Goal: Transaction & Acquisition: Register for event/course

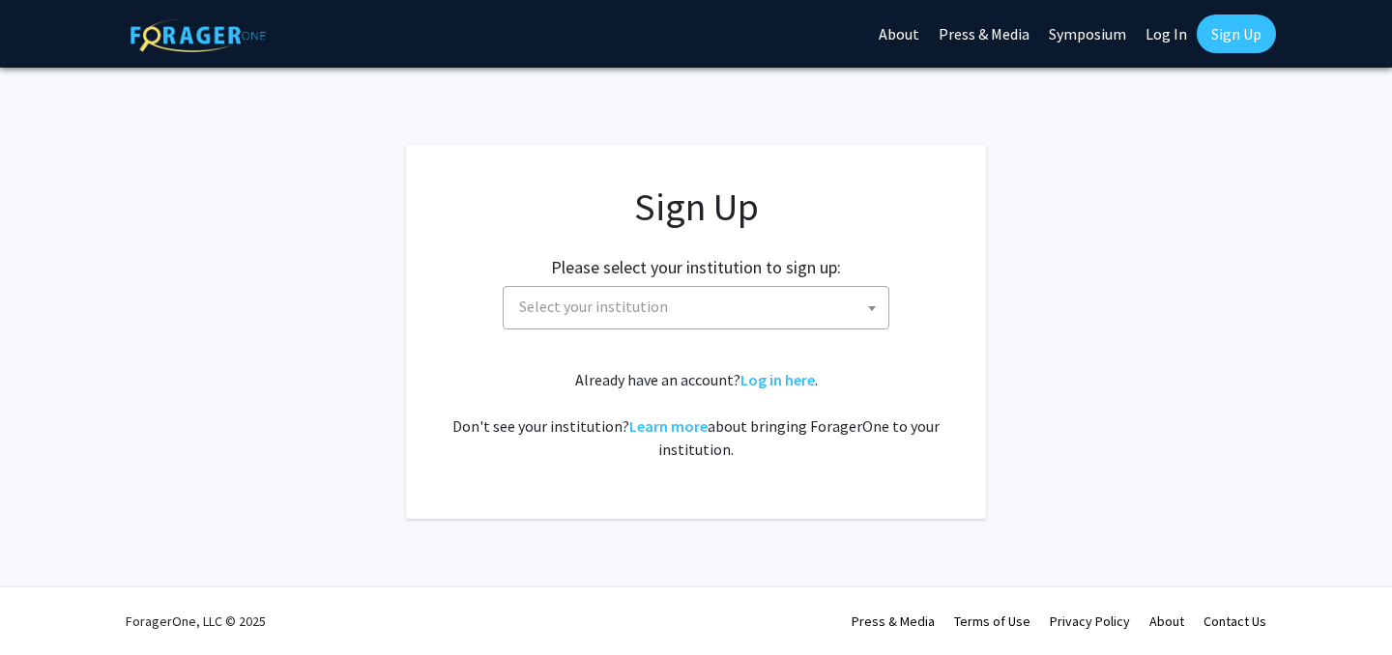
click at [620, 291] on span "Select your institution" at bounding box center [699, 307] width 377 height 40
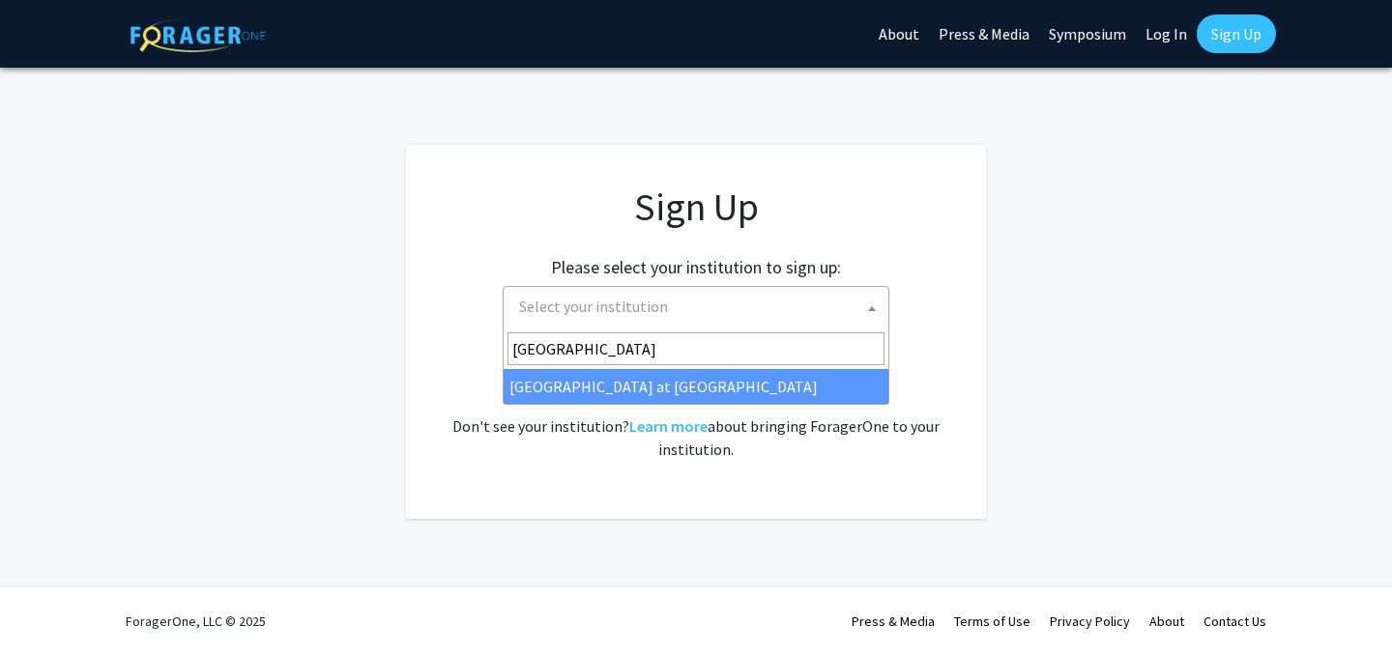
type input "university of hawa"
select select "18"
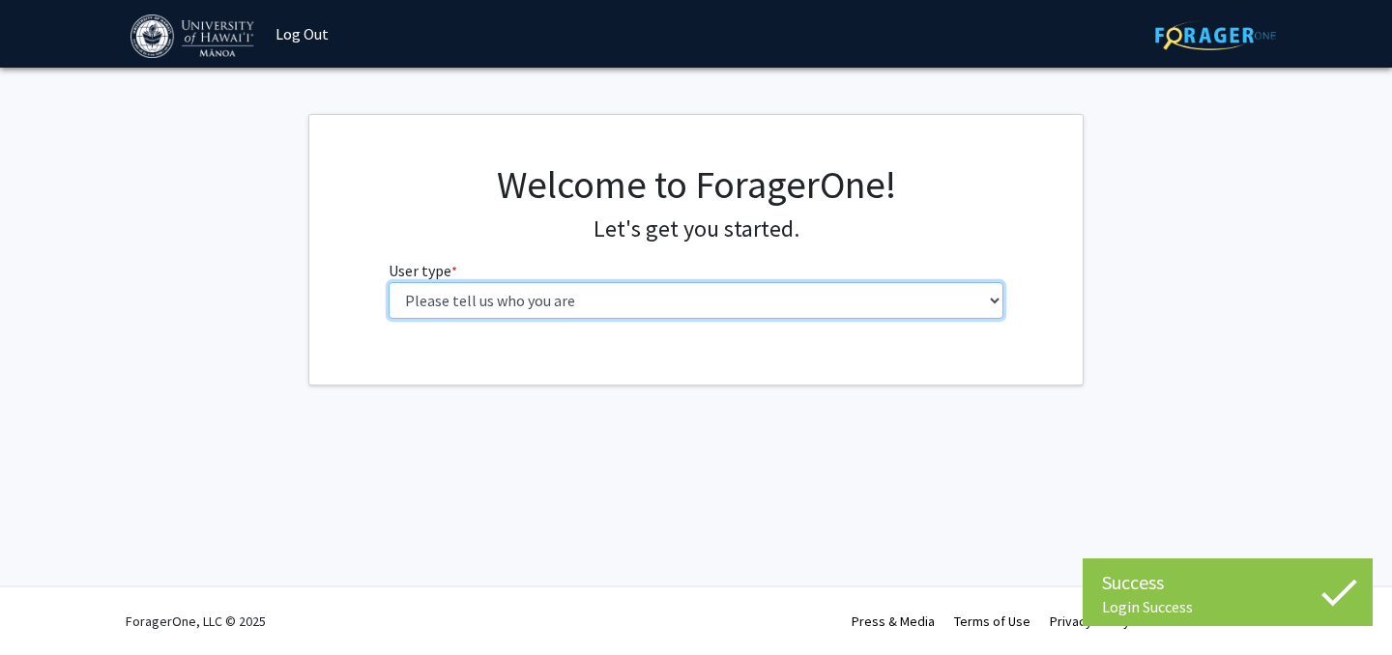
select select "1: undergrad"
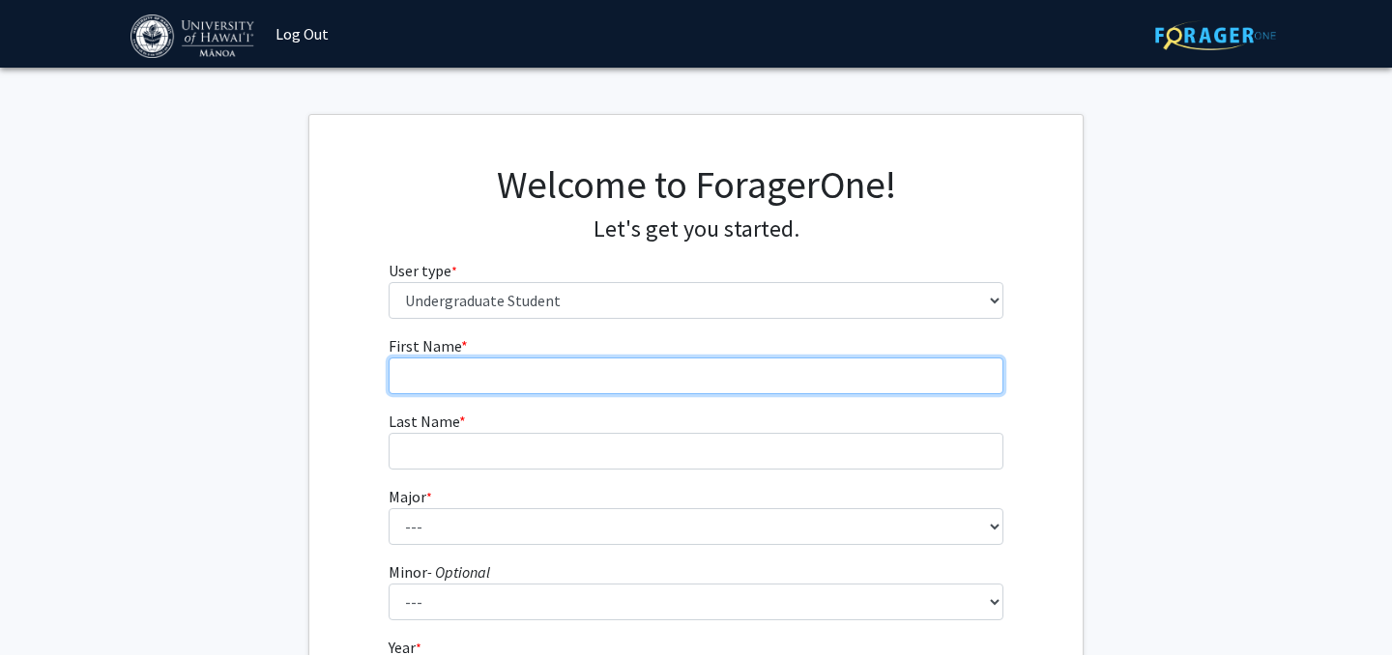
click at [655, 388] on input "First Name * required" at bounding box center [697, 376] width 616 height 37
type input "[PERSON_NAME]"
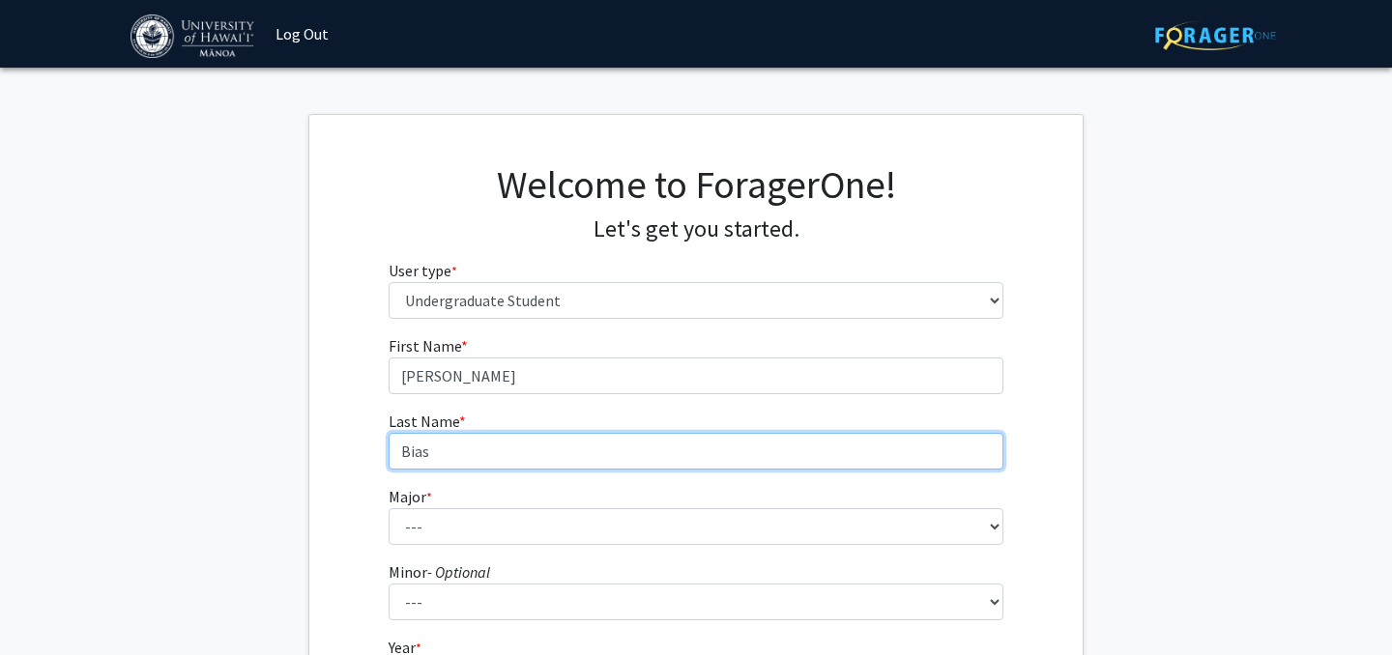
type input "Bias"
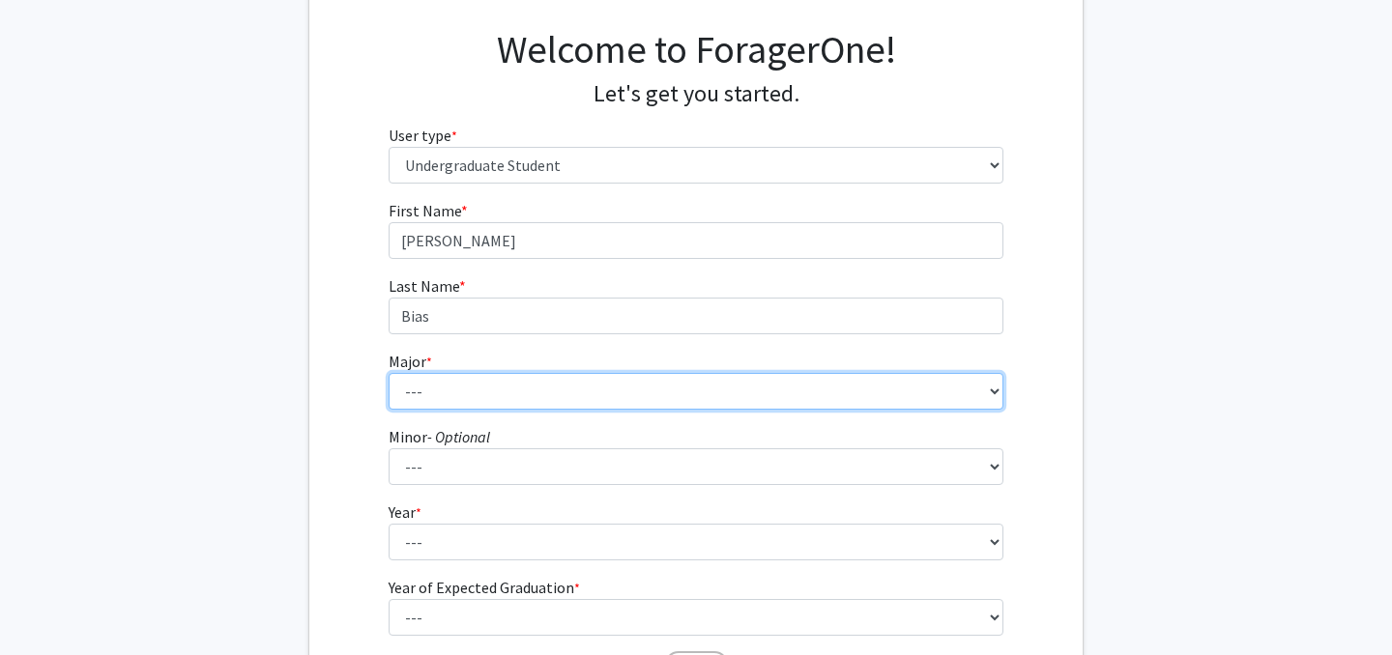
scroll to position [136, 0]
select select "56: 1438"
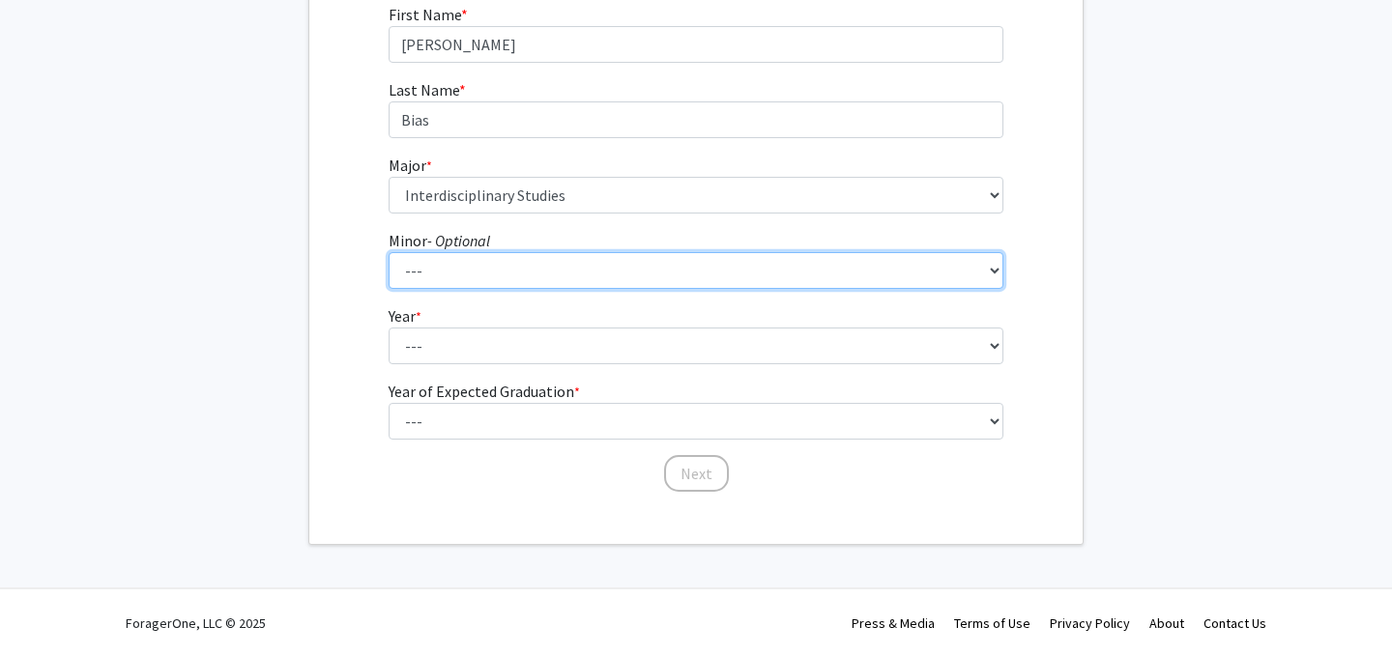
scroll to position [332, 0]
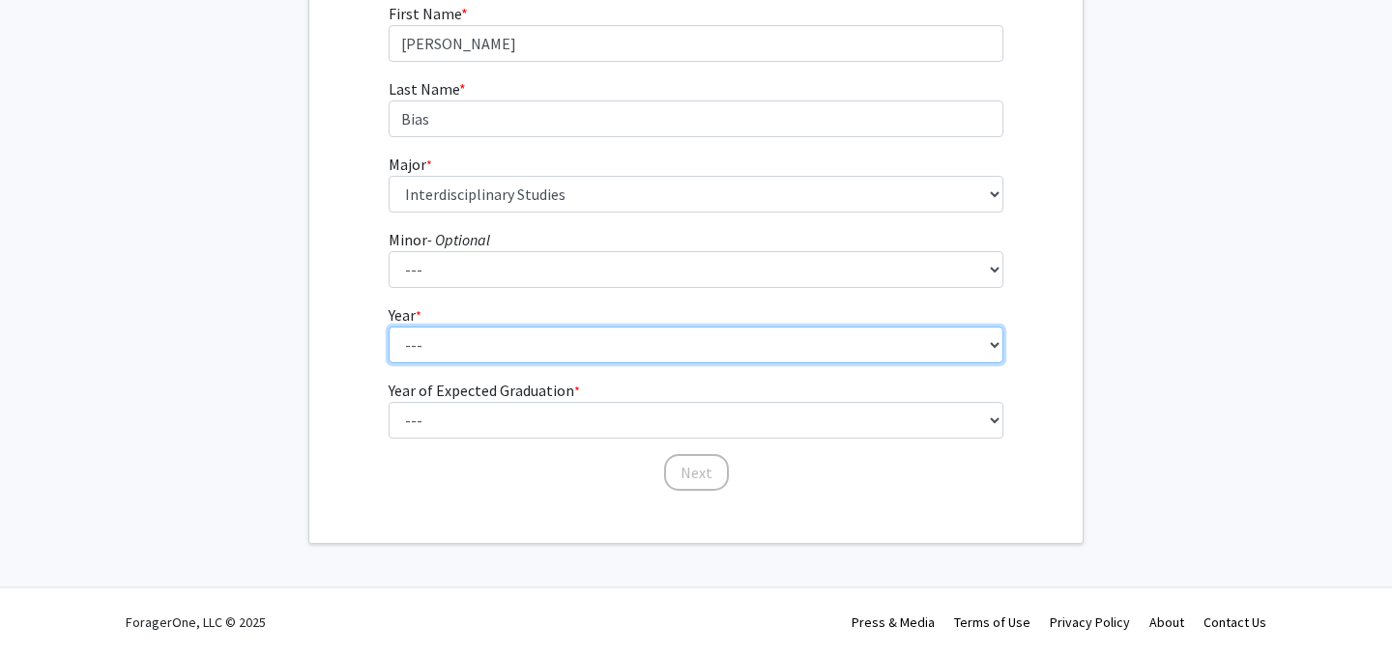
select select "3: junior"
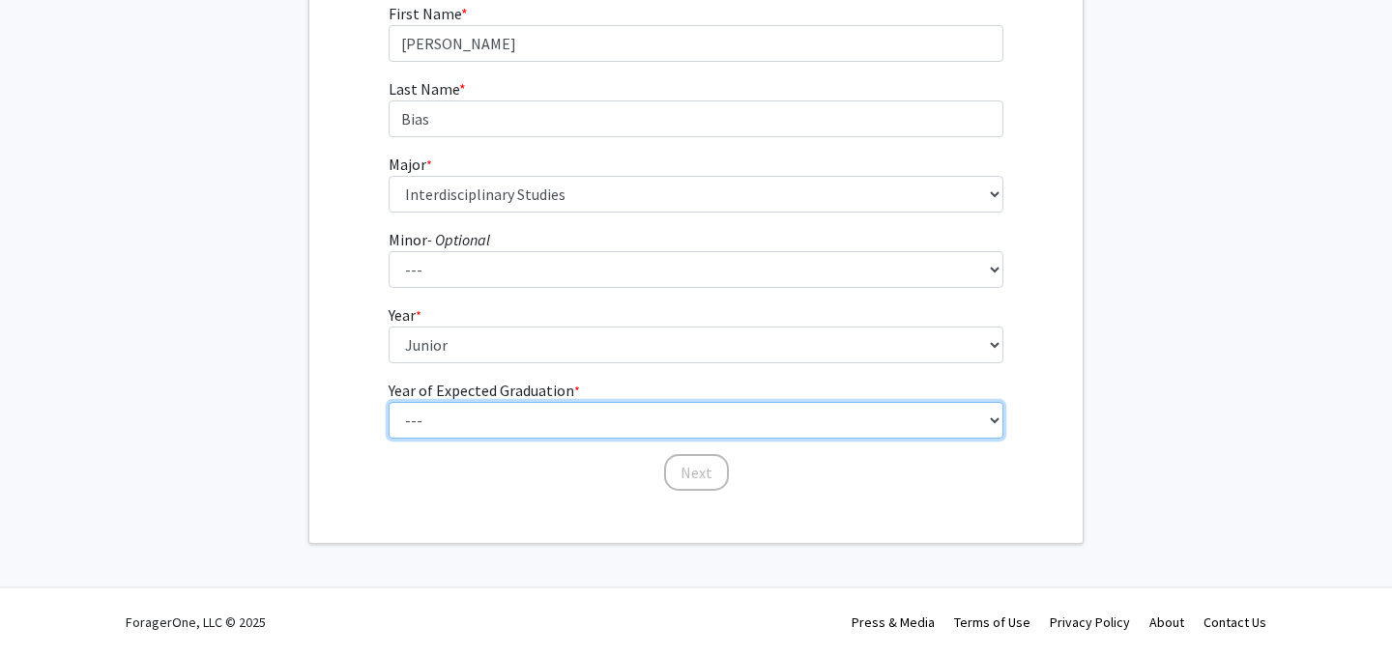
select select "3: 2027"
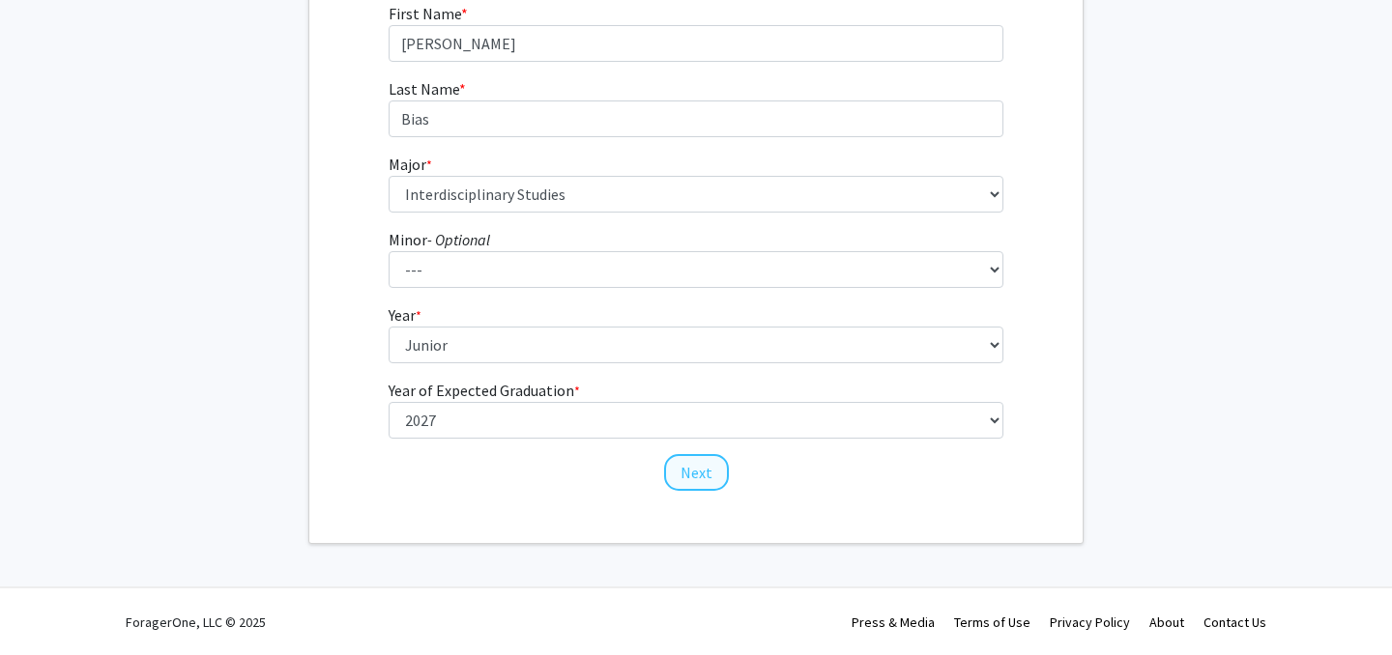
click at [684, 467] on button "Next" at bounding box center [696, 472] width 65 height 37
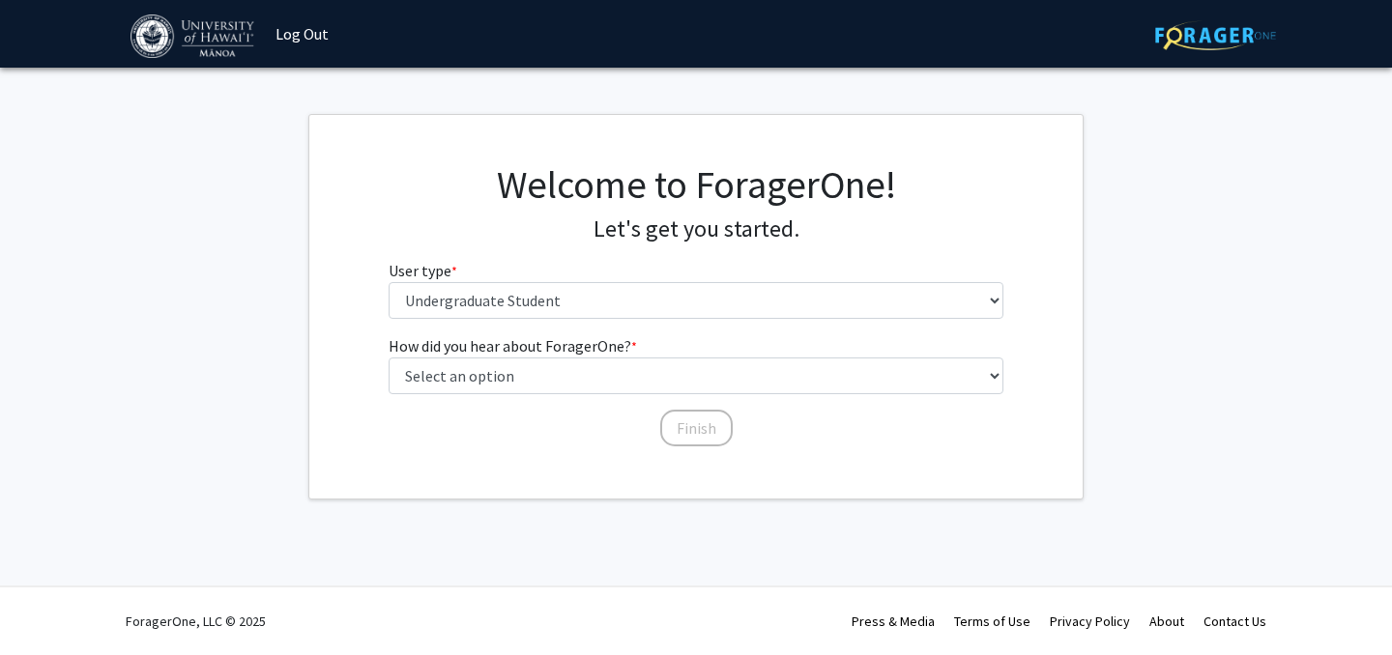
scroll to position [0, 0]
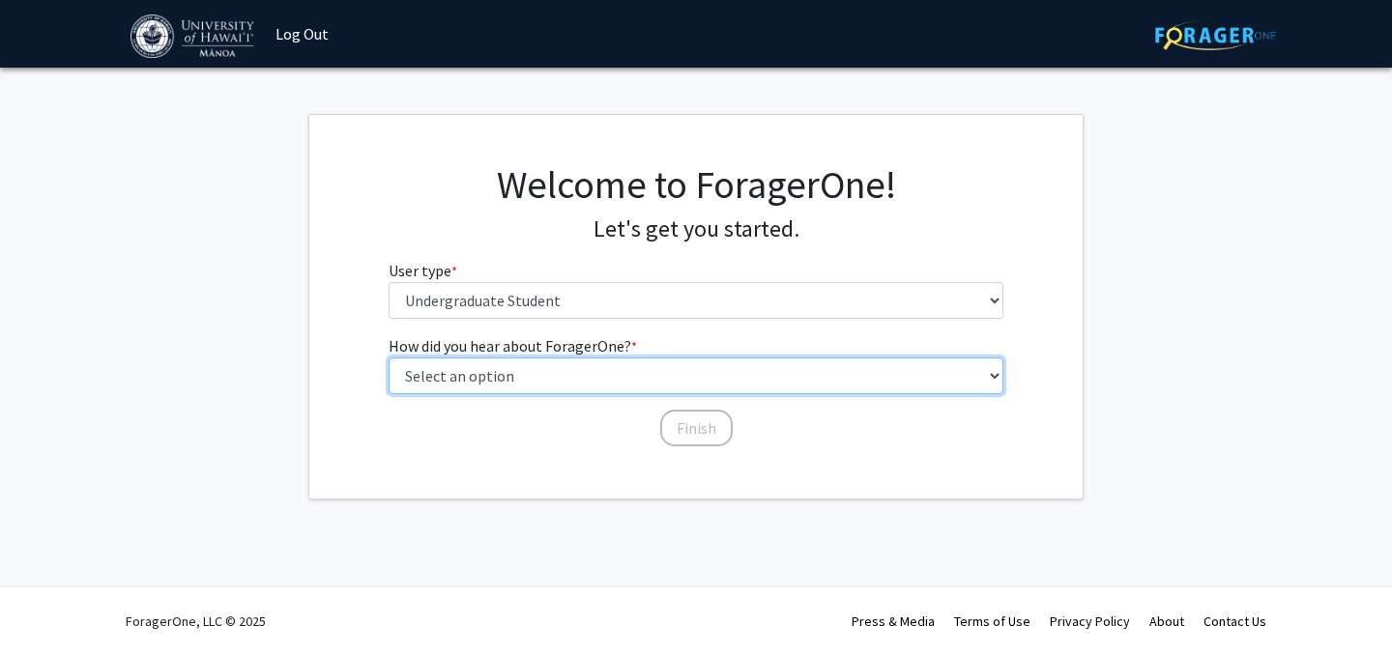
select select "3: university_website"
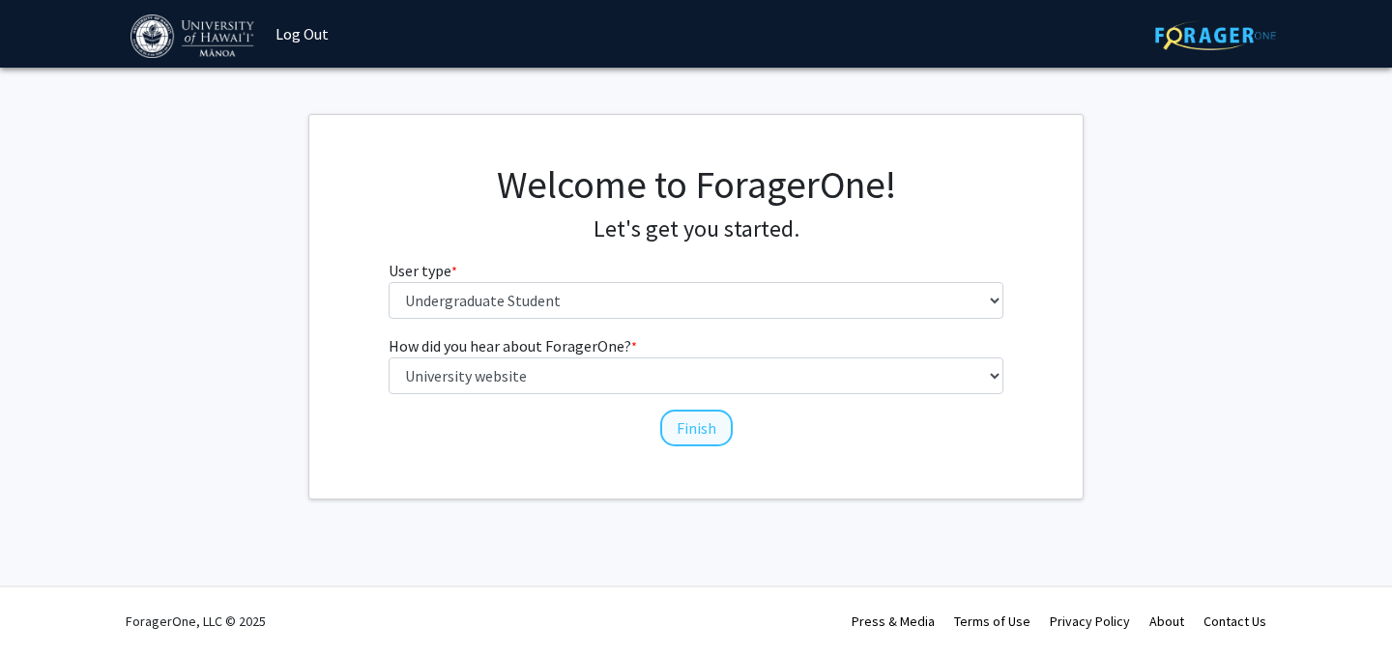
click at [698, 428] on button "Finish" at bounding box center [696, 428] width 72 height 37
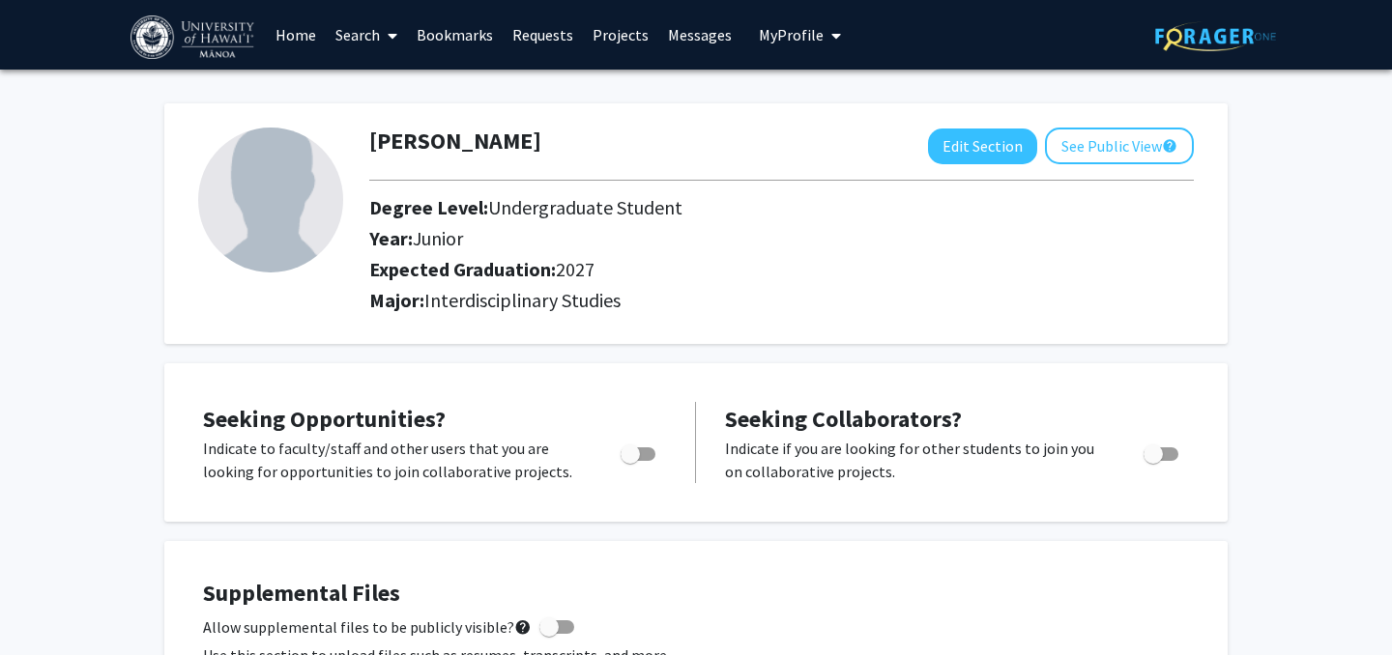
click at [379, 40] on link "Search" at bounding box center [366, 35] width 81 height 68
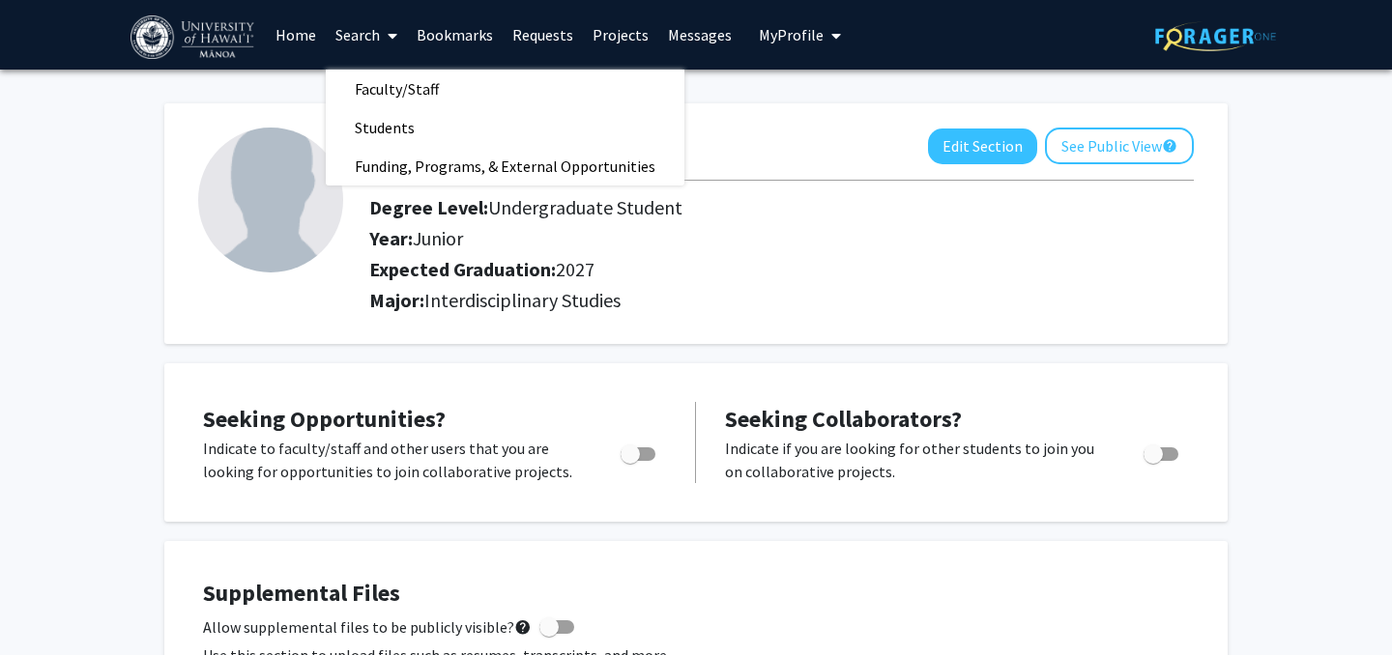
click at [607, 49] on link "Projects" at bounding box center [620, 35] width 75 height 68
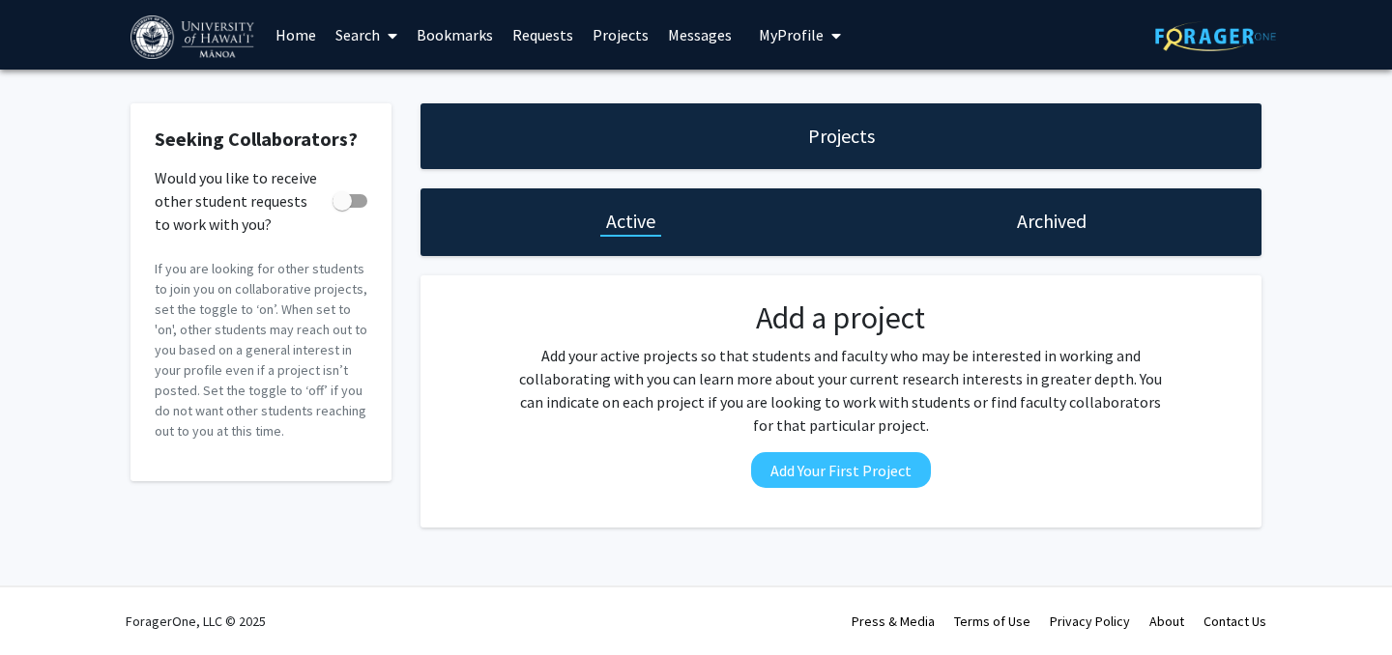
click at [373, 35] on link "Search" at bounding box center [366, 35] width 81 height 68
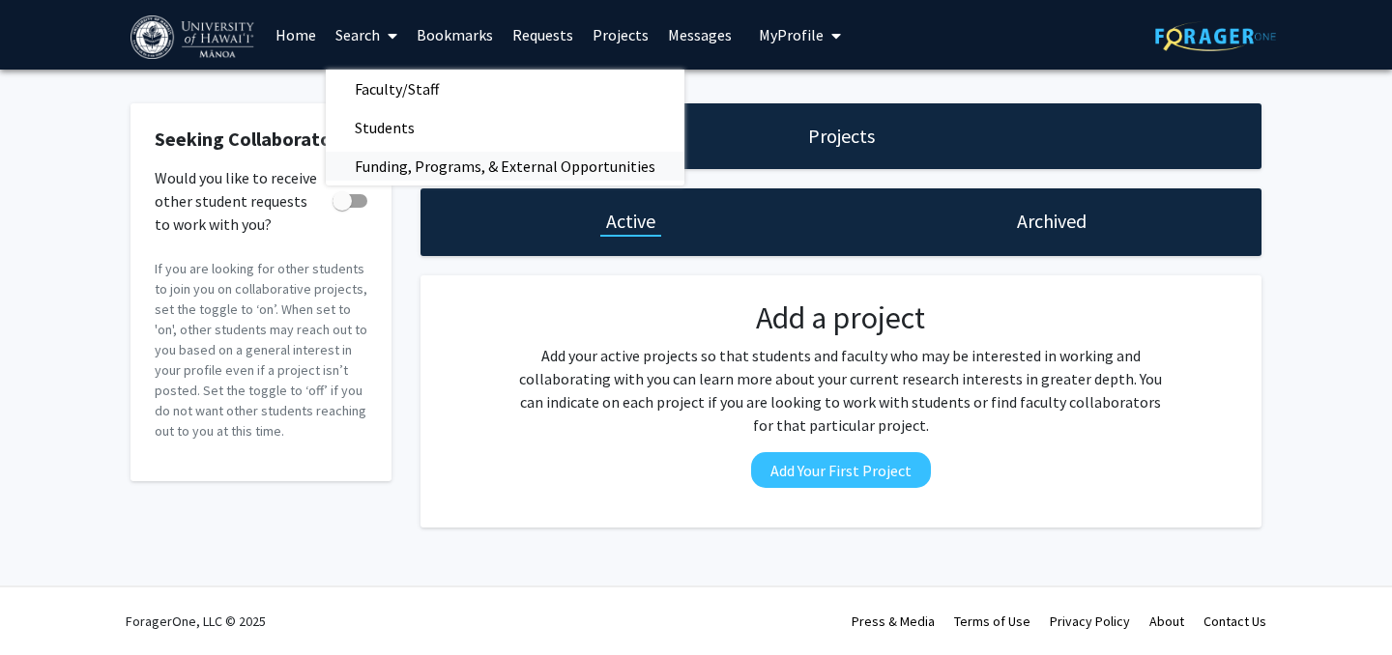
click at [395, 168] on span "Funding, Programs, & External Opportunities" at bounding box center [505, 166] width 359 height 39
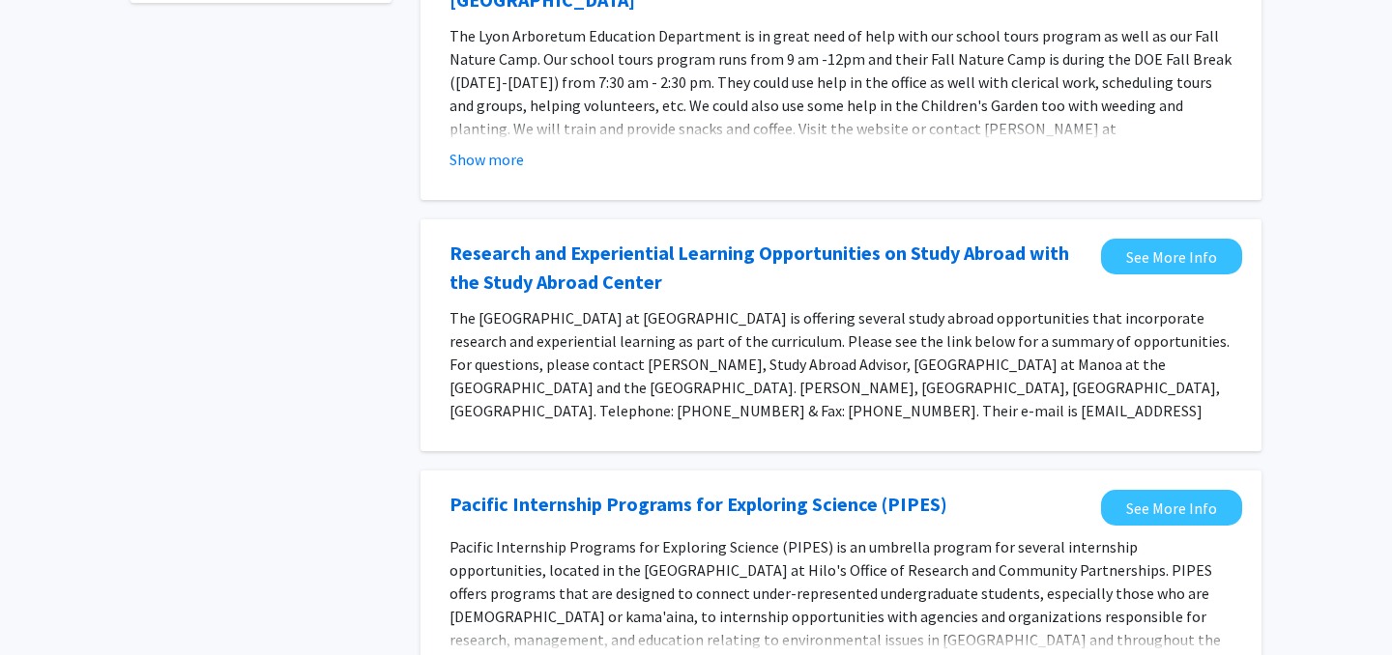
scroll to position [254, 0]
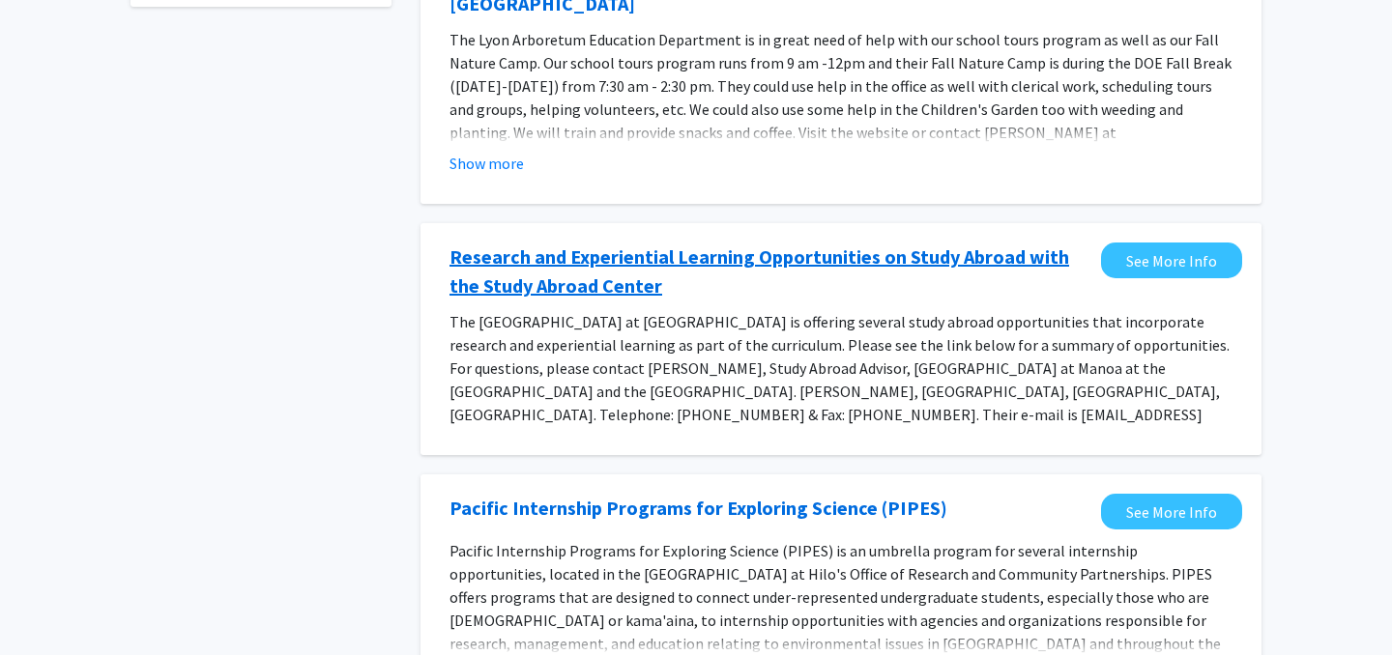
click at [530, 245] on link "Research and Experiential Learning Opportunities on Study Abroad with the Study…" at bounding box center [770, 272] width 642 height 58
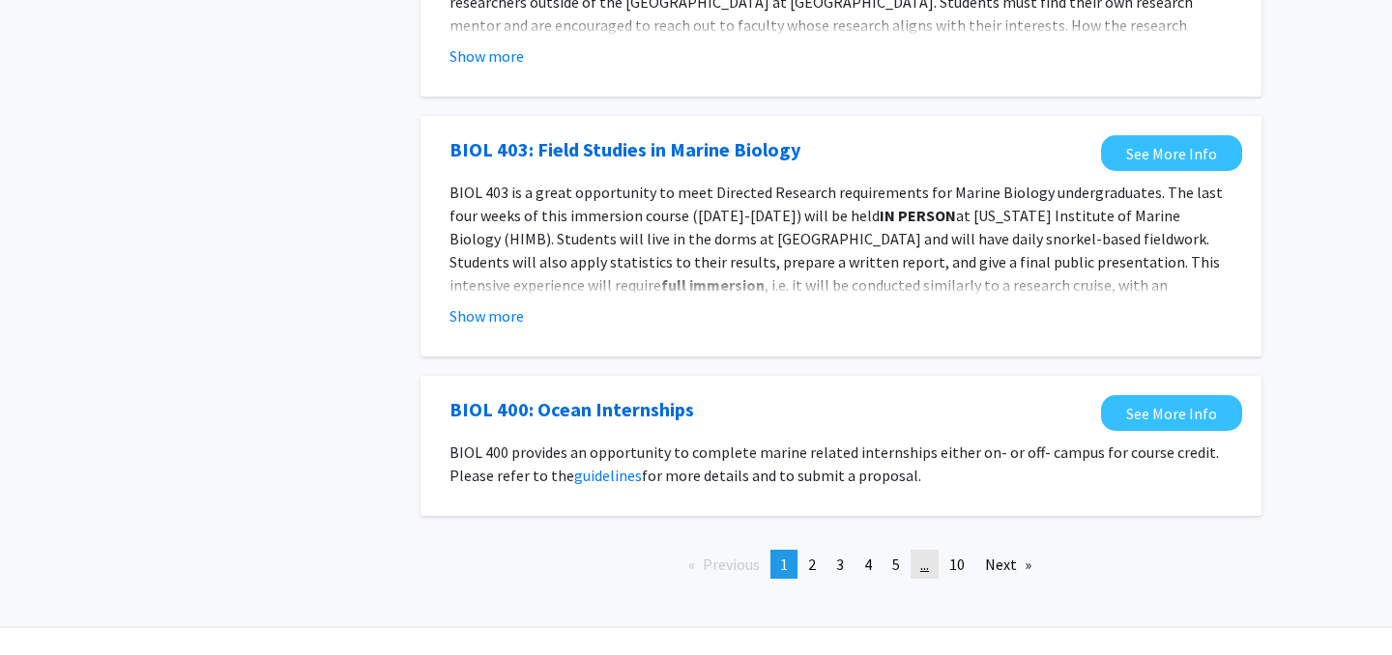
scroll to position [2109, 0]
click at [813, 556] on span "2" at bounding box center [812, 565] width 8 height 19
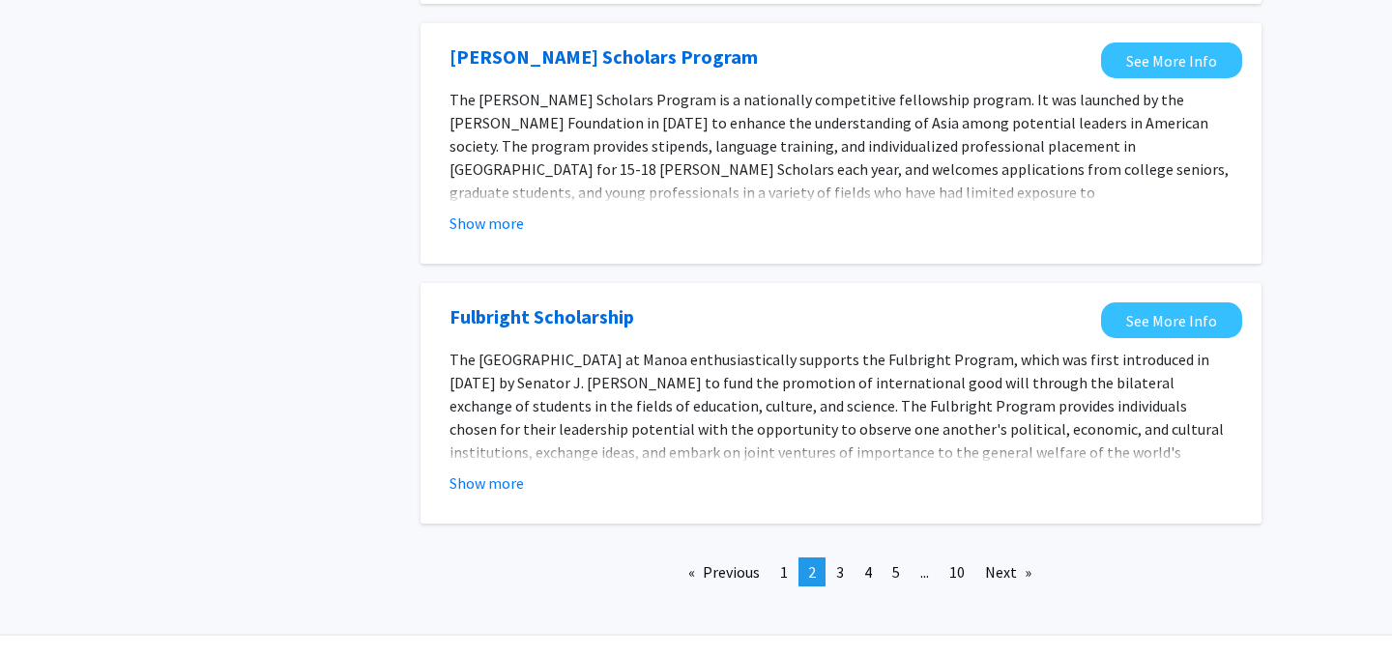
scroll to position [2238, 0]
click at [1011, 559] on link "Next page" at bounding box center [1008, 573] width 66 height 29
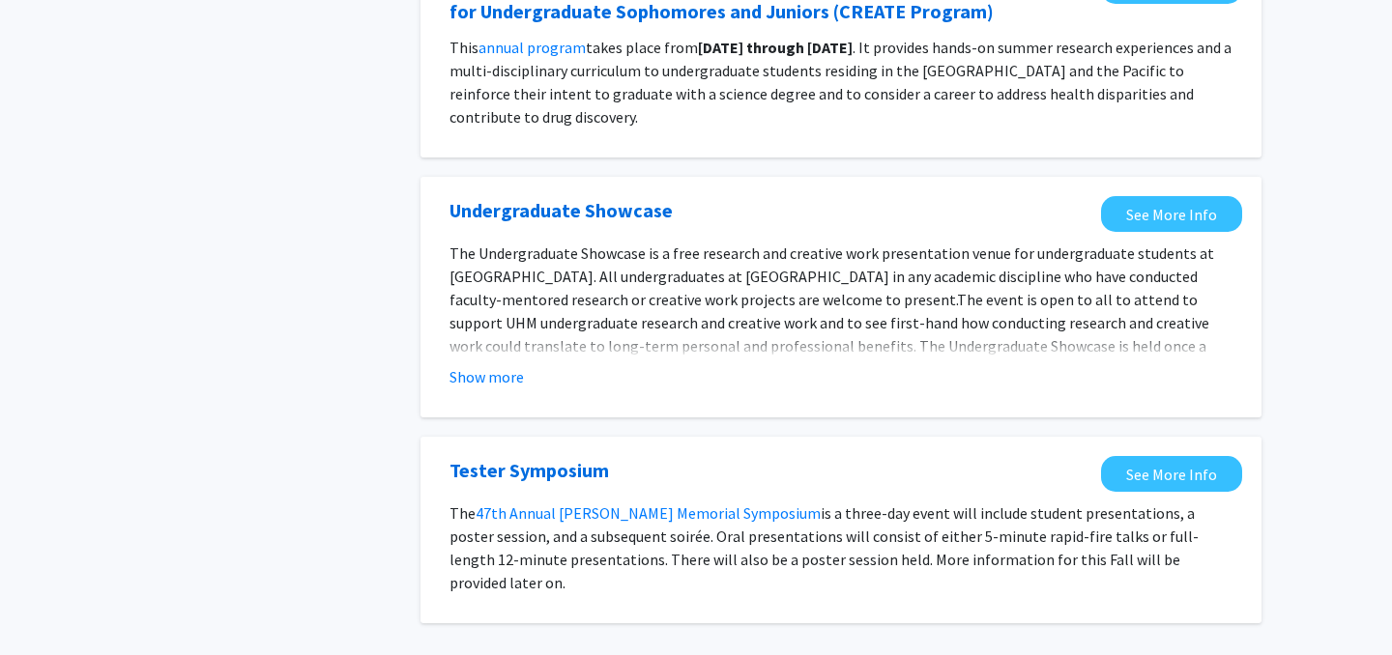
scroll to position [2006, 0]
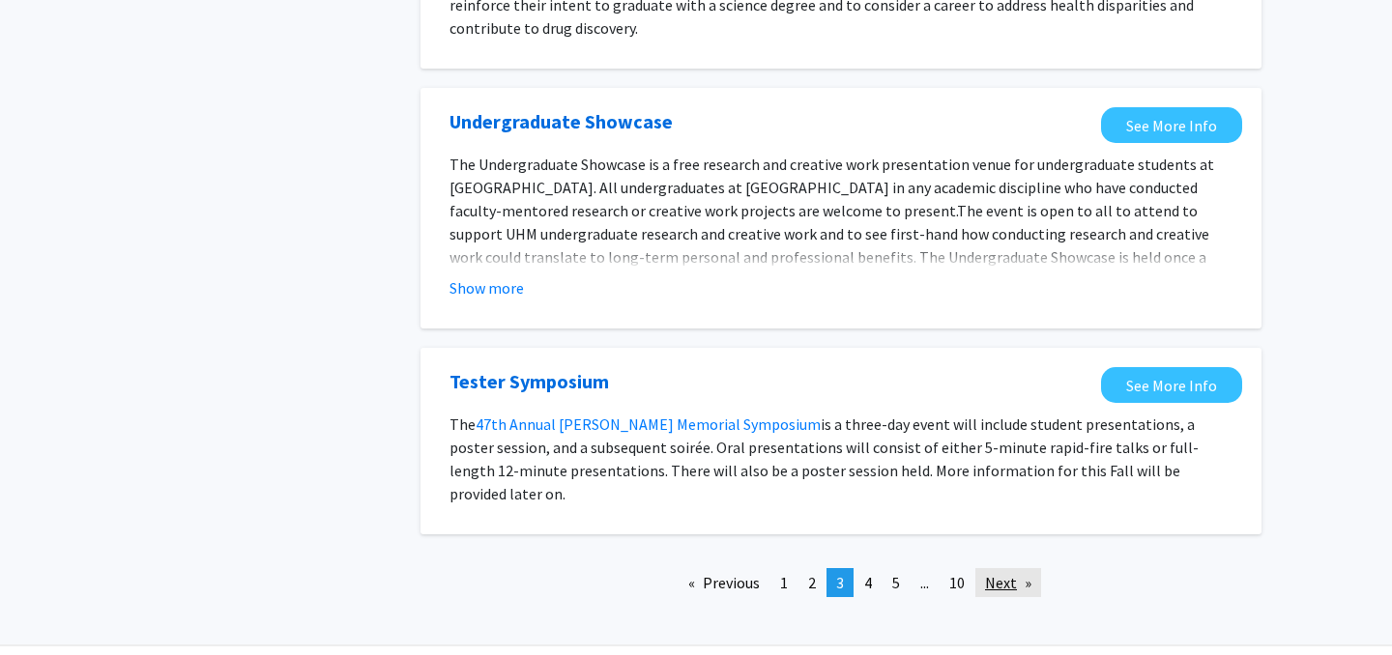
click at [1003, 568] on link "Next page" at bounding box center [1008, 582] width 66 height 29
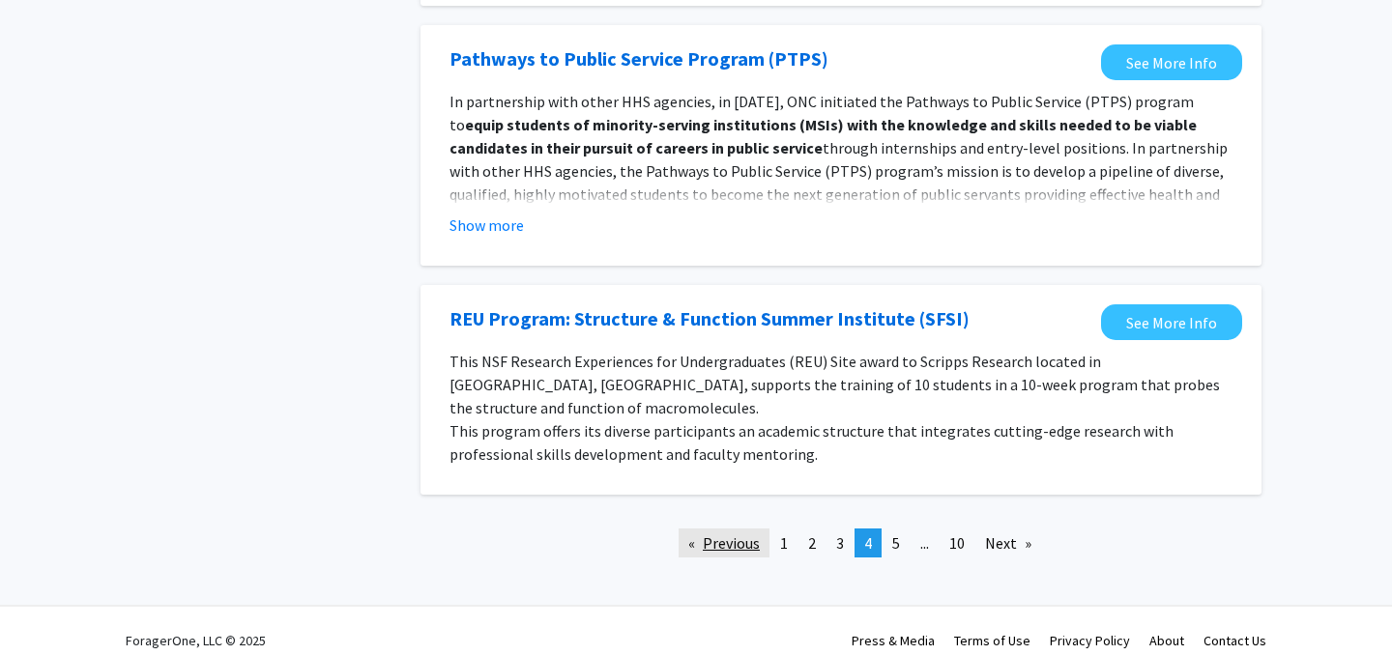
scroll to position [2110, 0]
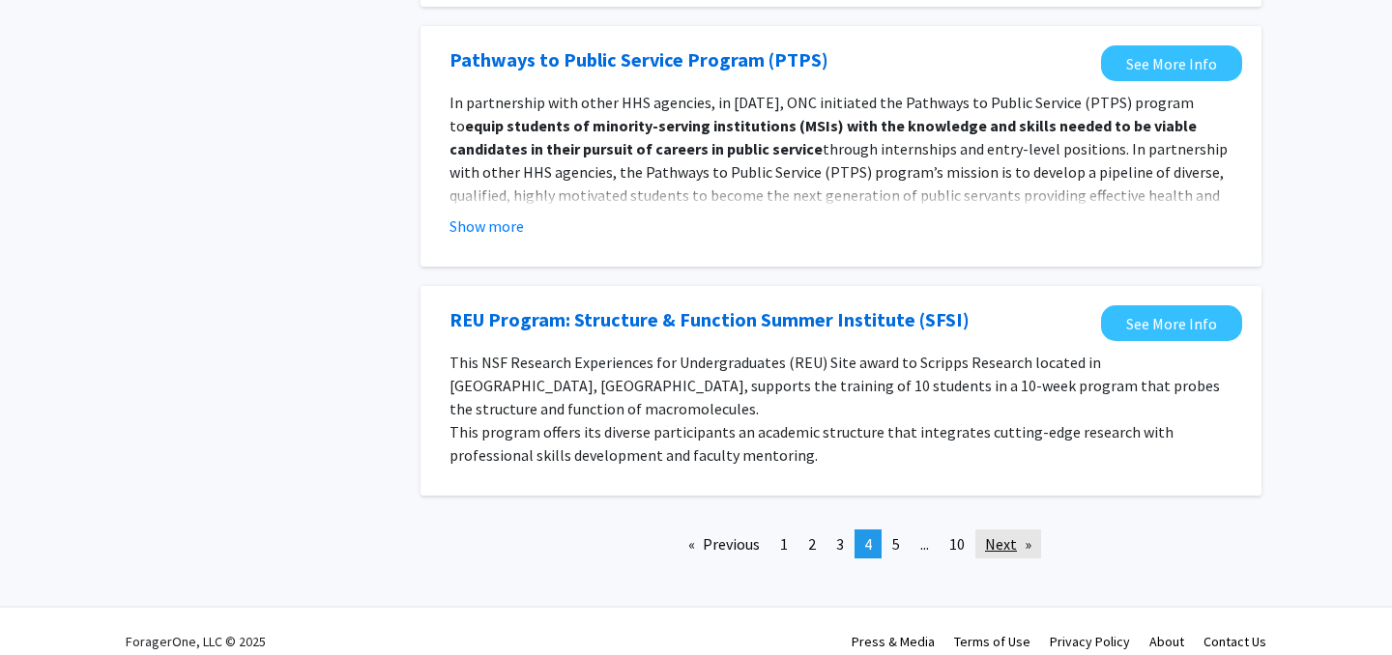
click at [991, 530] on link "Next page" at bounding box center [1008, 544] width 66 height 29
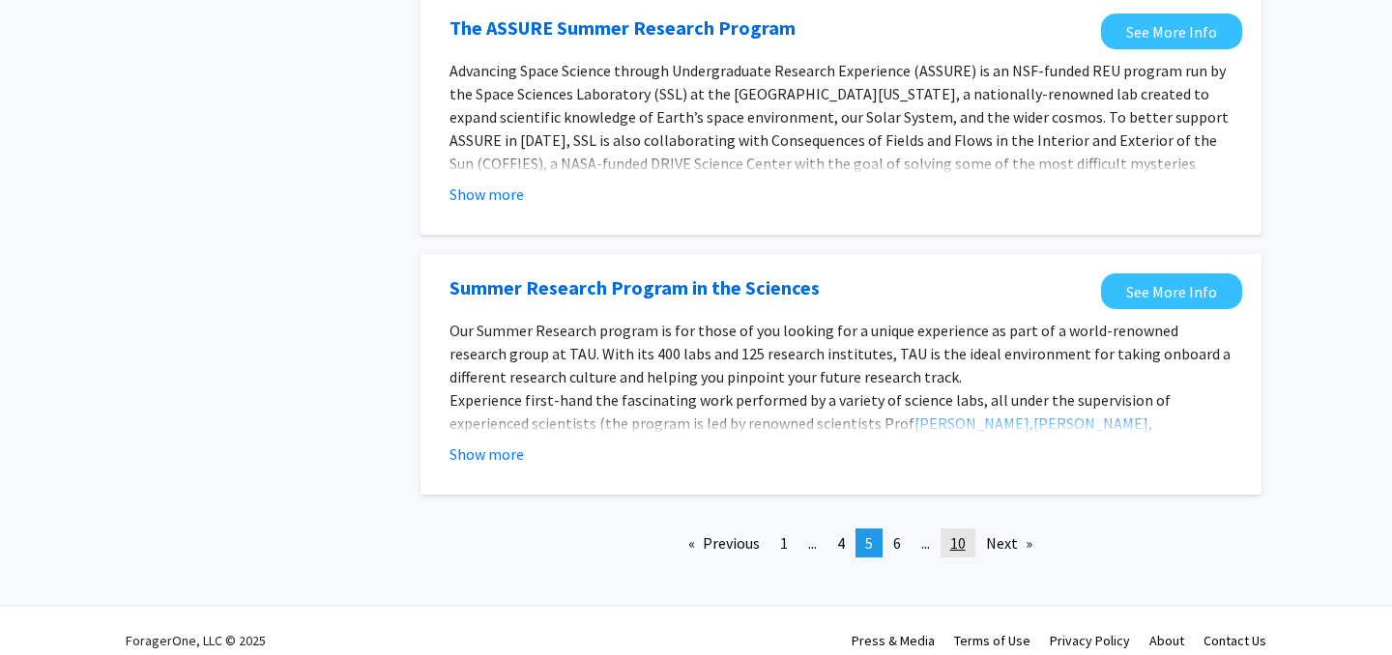
scroll to position [2194, 0]
click at [1005, 530] on link "Next page" at bounding box center [1009, 544] width 66 height 29
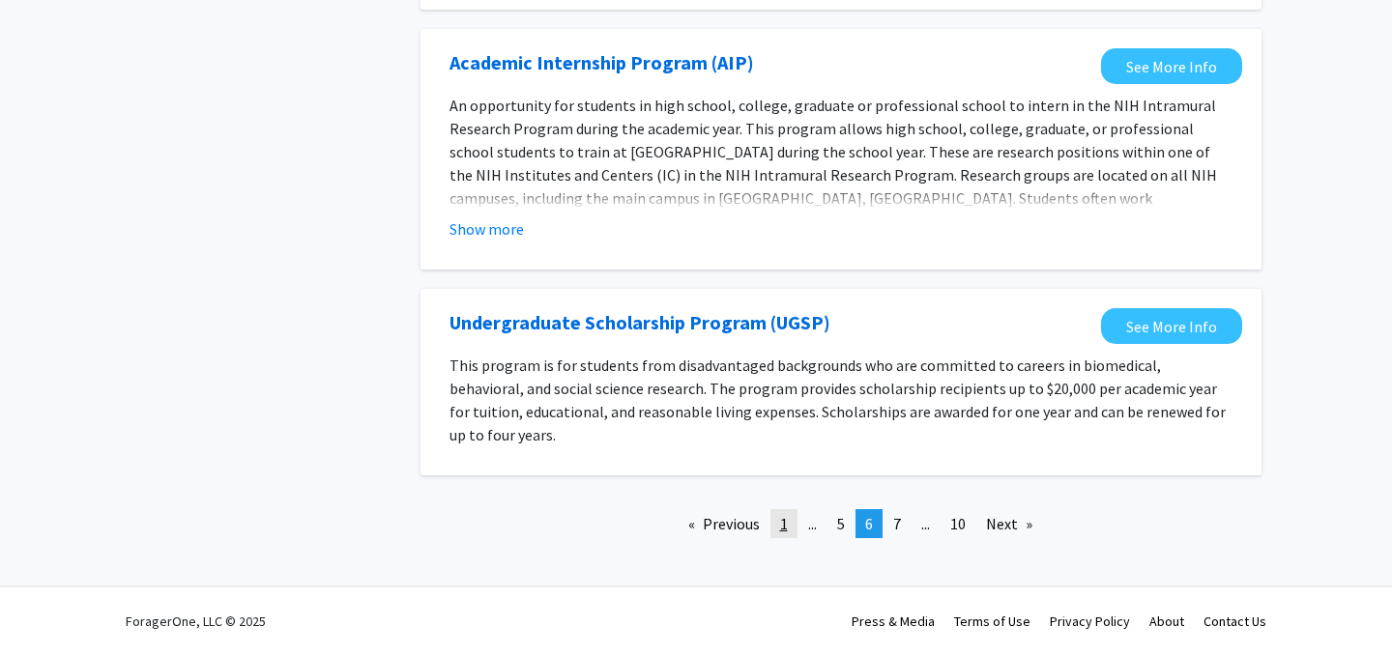
scroll to position [1877, 0]
click at [477, 246] on fg-opportunity "Academic Internship Program (AIP) See More Info An opportunity for students in …" at bounding box center [841, 149] width 802 height 202
click at [486, 231] on button "Show more" at bounding box center [486, 228] width 74 height 23
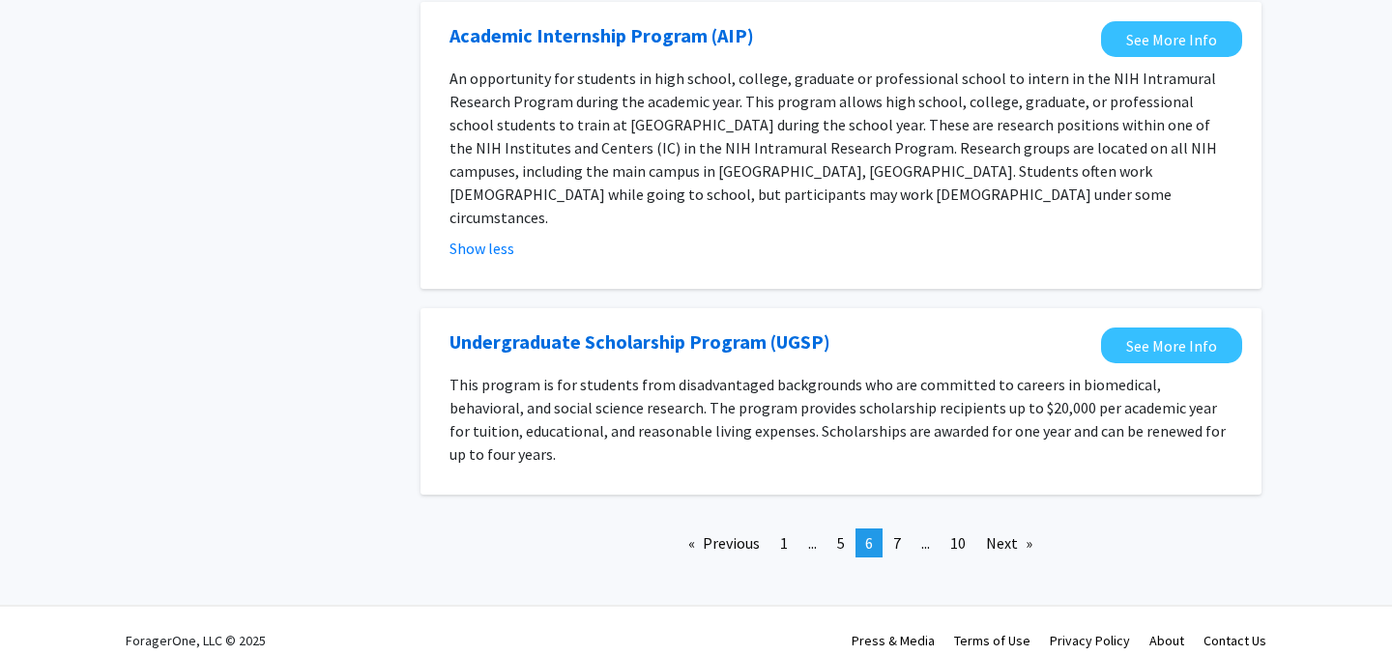
scroll to position [1900, 0]
click at [1013, 530] on link "Next page" at bounding box center [1009, 544] width 66 height 29
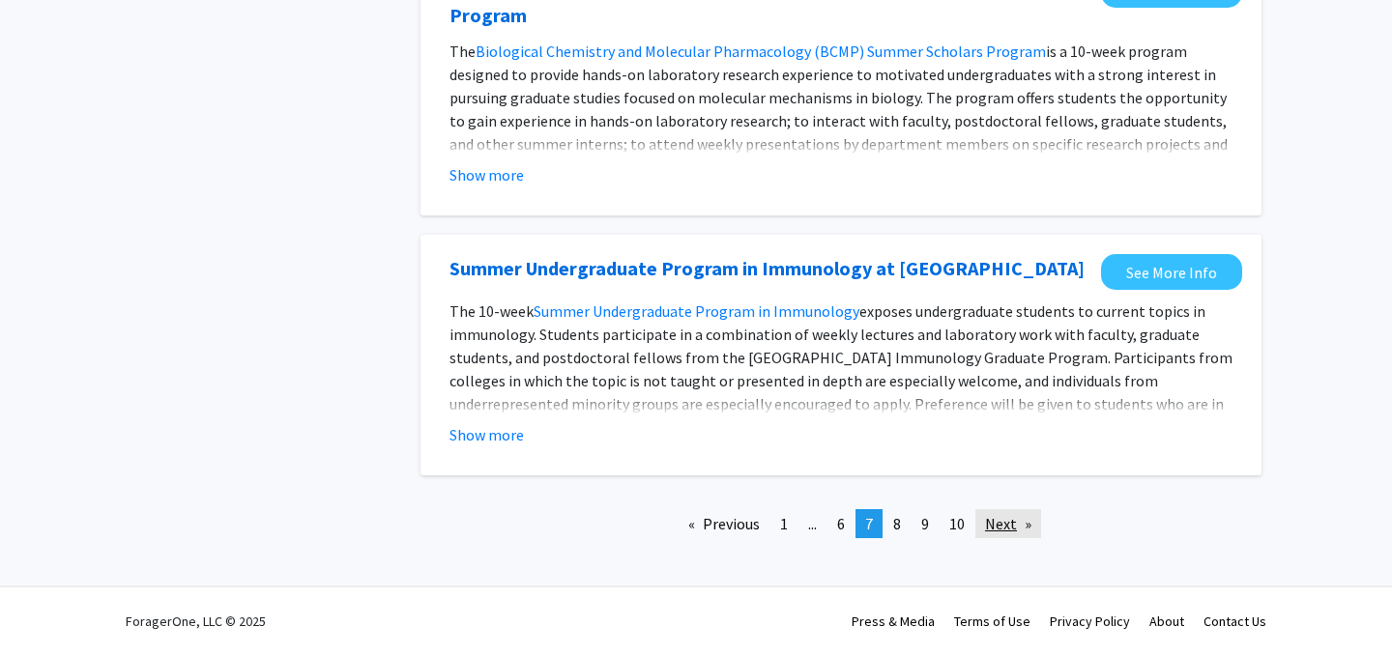
scroll to position [2162, 0]
click at [1015, 528] on link "Next page" at bounding box center [1008, 523] width 66 height 29
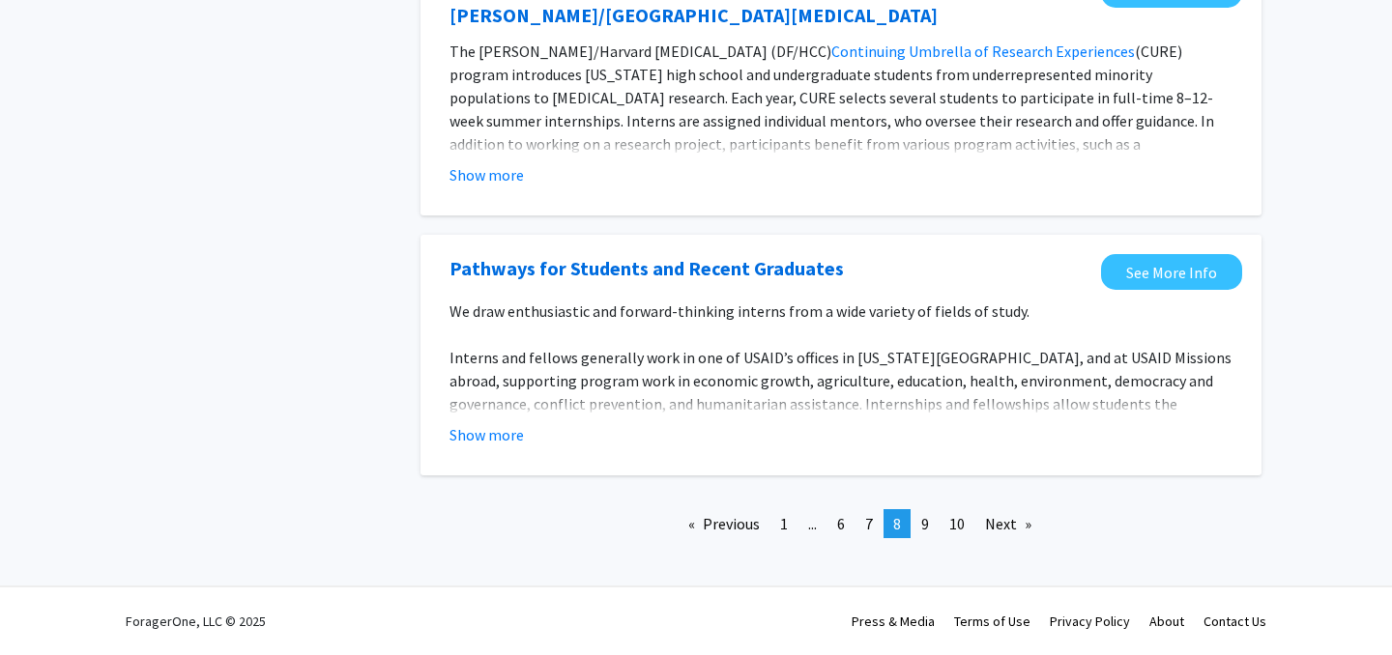
scroll to position [2286, 0]
click at [1017, 525] on link "Next page" at bounding box center [1008, 523] width 66 height 29
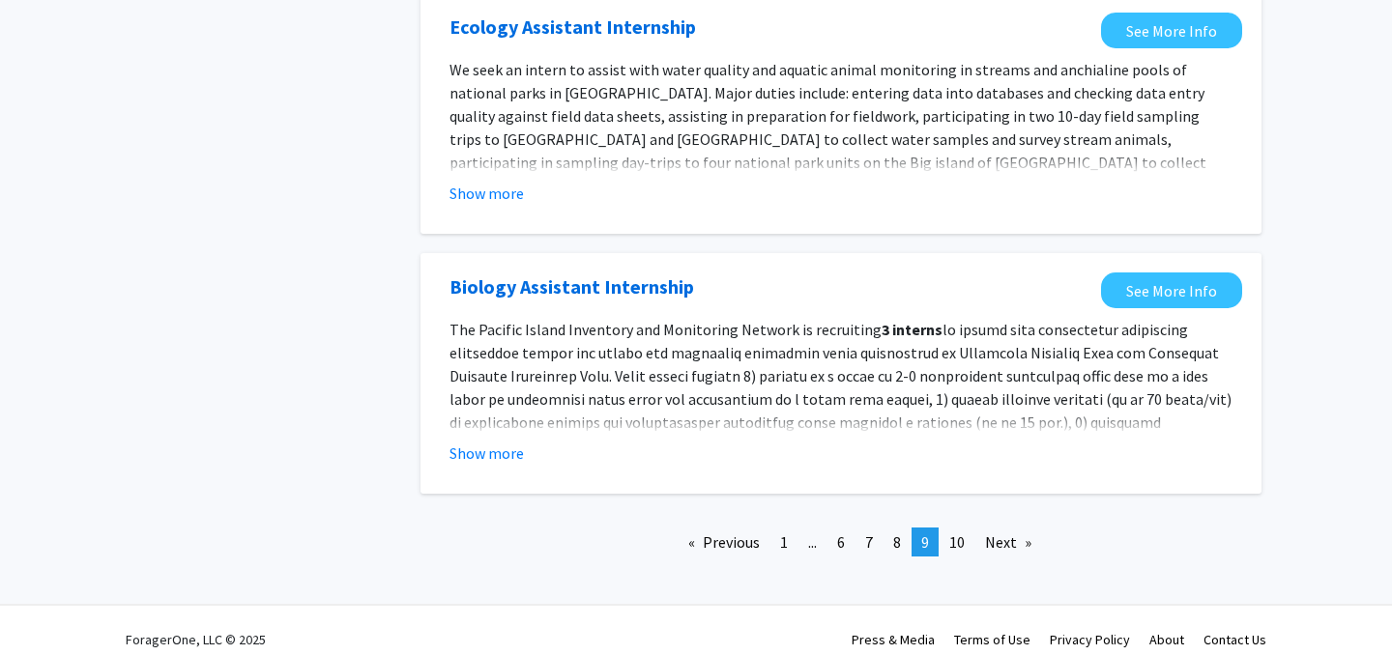
scroll to position [2195, 0]
click at [1013, 529] on link "Next page" at bounding box center [1008, 543] width 66 height 29
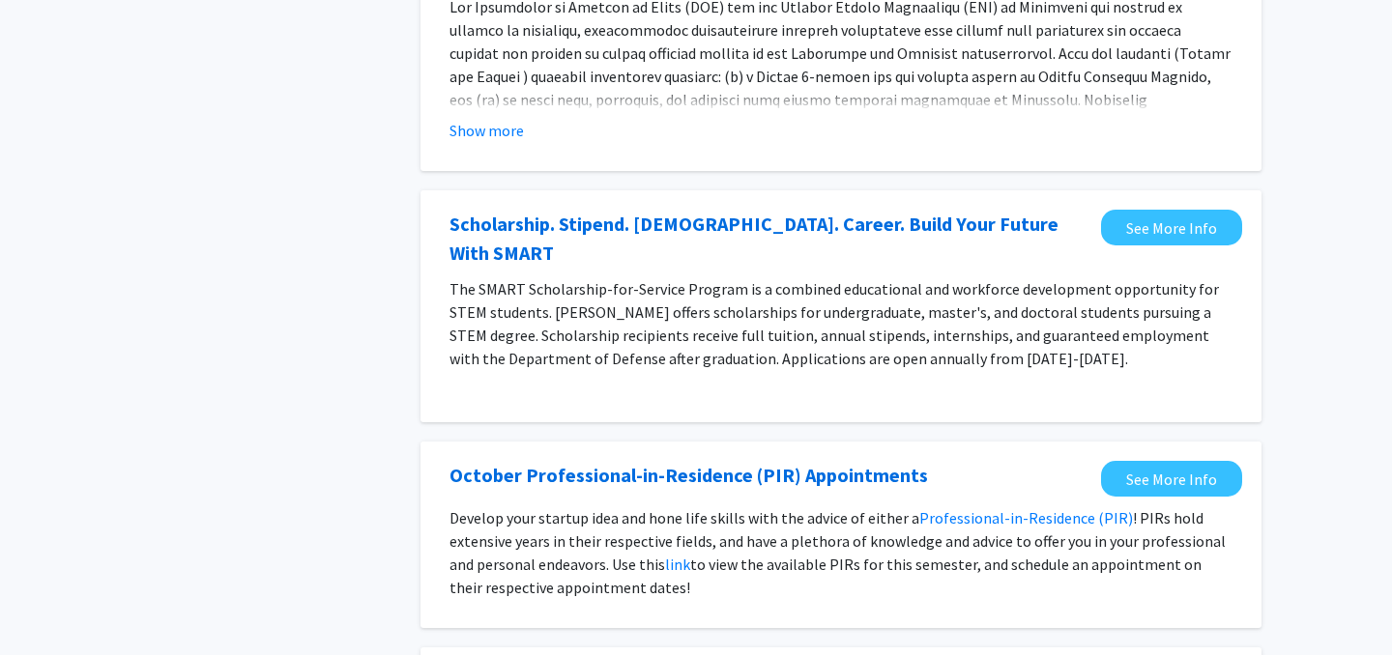
scroll to position [797, 0]
